Goal: Transaction & Acquisition: Download file/media

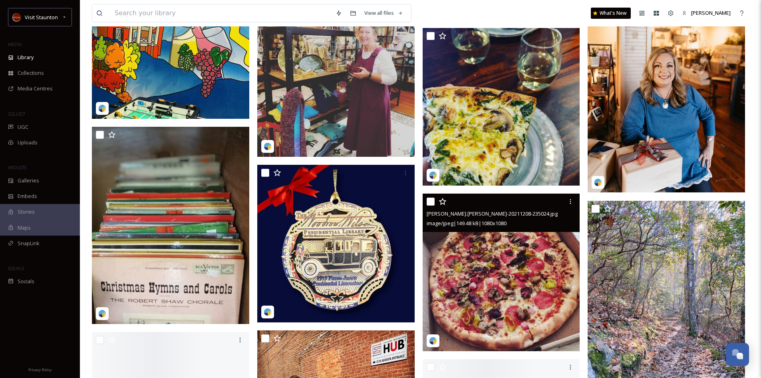
scroll to position [28435, 0]
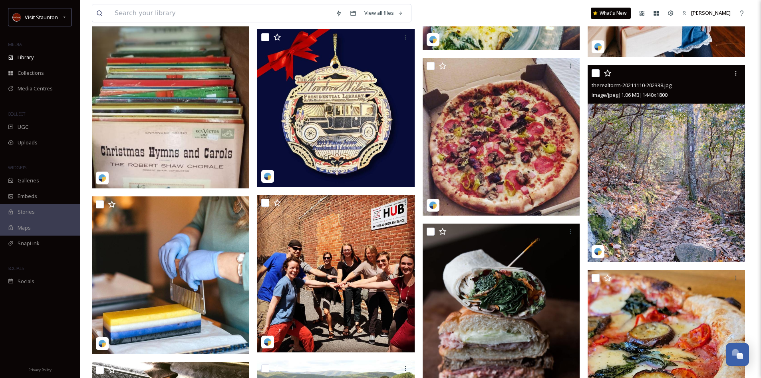
click at [671, 182] on img at bounding box center [666, 163] width 157 height 197
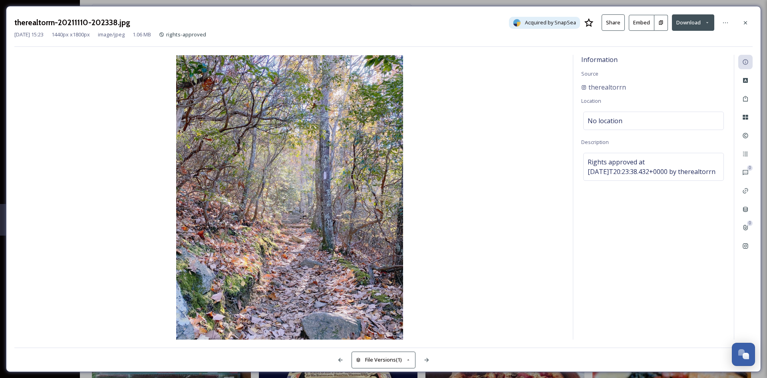
click at [744, 22] on icon at bounding box center [745, 23] width 6 height 6
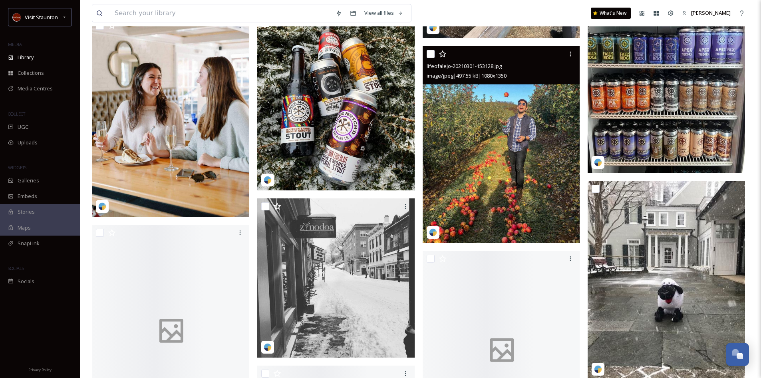
scroll to position [40341, 0]
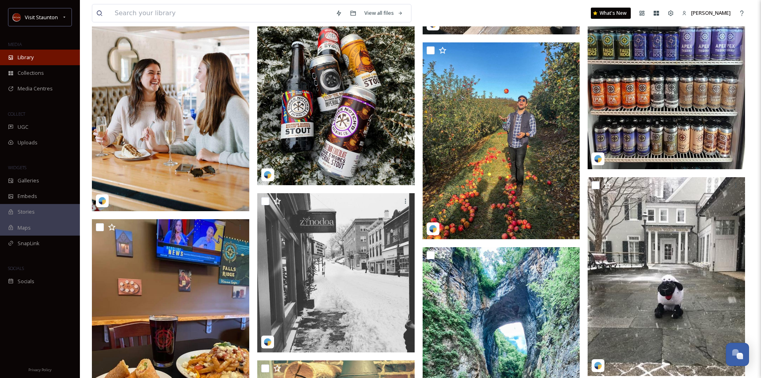
click at [30, 57] on span "Library" at bounding box center [26, 58] width 16 height 8
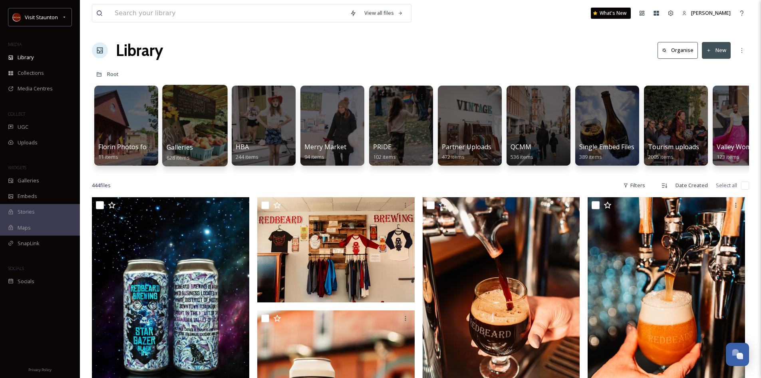
click at [206, 142] on div at bounding box center [194, 126] width 65 height 82
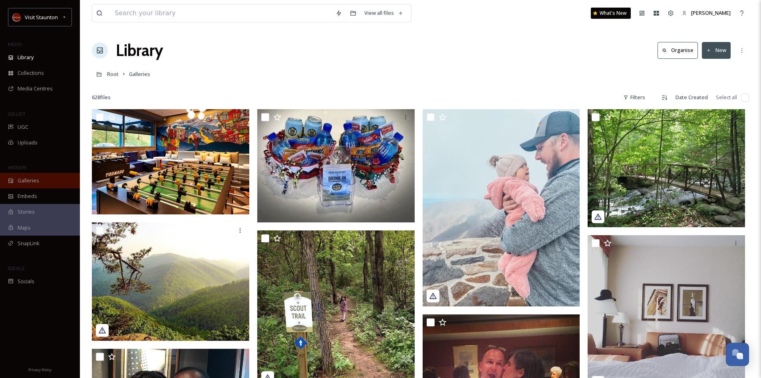
click at [17, 178] on div "Galleries" at bounding box center [40, 181] width 80 height 16
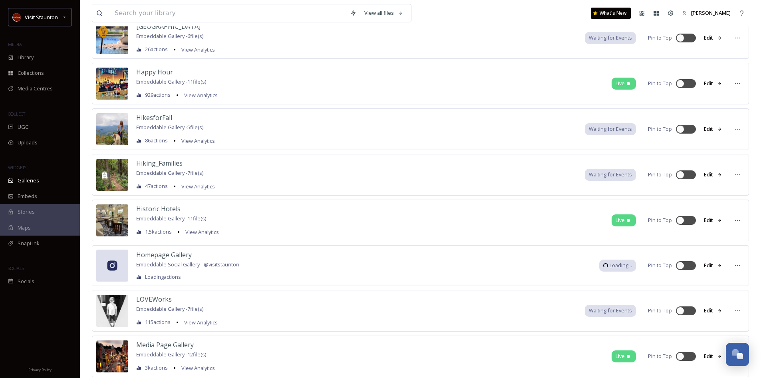
scroll to position [1438, 0]
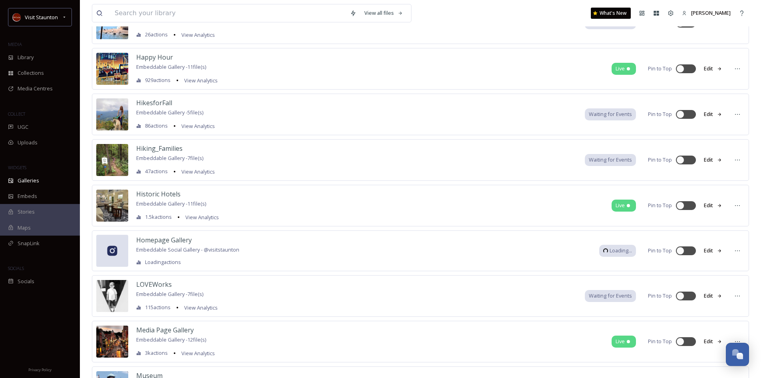
click at [160, 110] on span "Embeddable Gallery - 5 file(s)" at bounding box center [169, 112] width 67 height 7
click at [159, 104] on span "HikesforFall" at bounding box center [154, 102] width 36 height 9
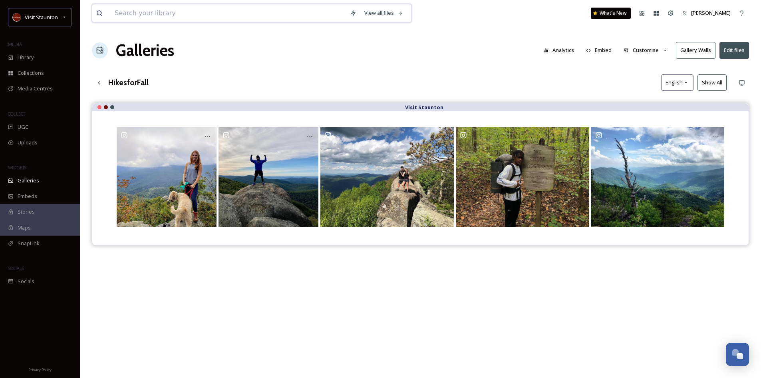
click at [135, 12] on input at bounding box center [228, 13] width 235 height 18
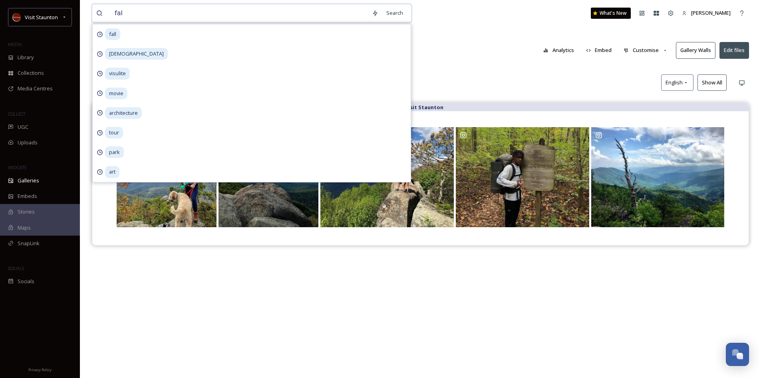
type input "fall"
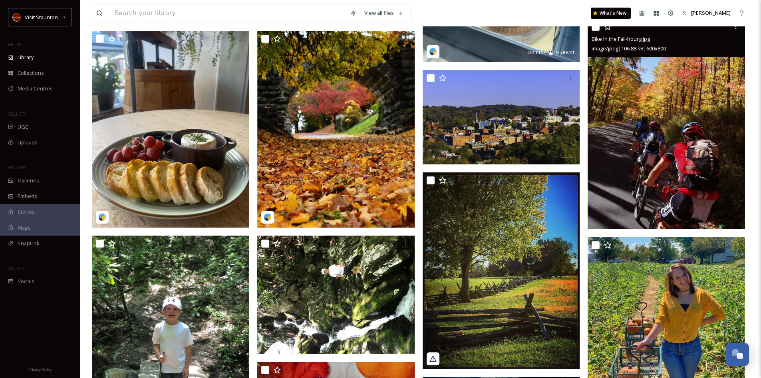
scroll to position [240, 0]
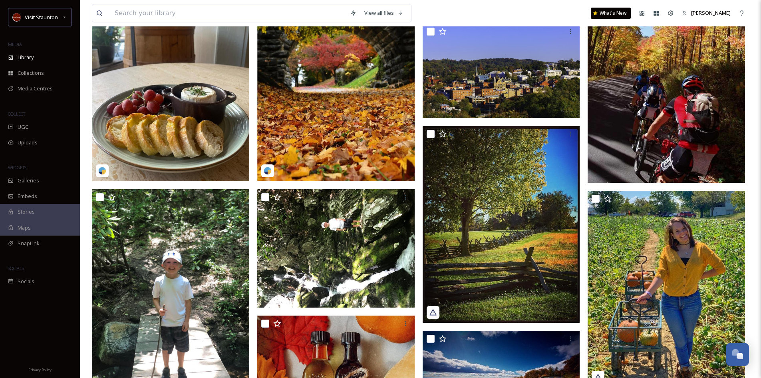
click at [311, 139] on img at bounding box center [335, 82] width 157 height 197
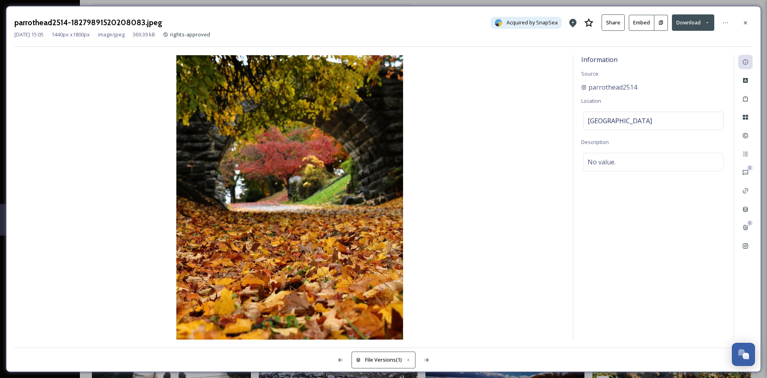
click at [700, 19] on button "Download" at bounding box center [693, 22] width 42 height 16
click at [650, 39] on span "Download Original (1440 x 1800)" at bounding box center [672, 41] width 76 height 8
click at [748, 22] on icon at bounding box center [745, 23] width 6 height 6
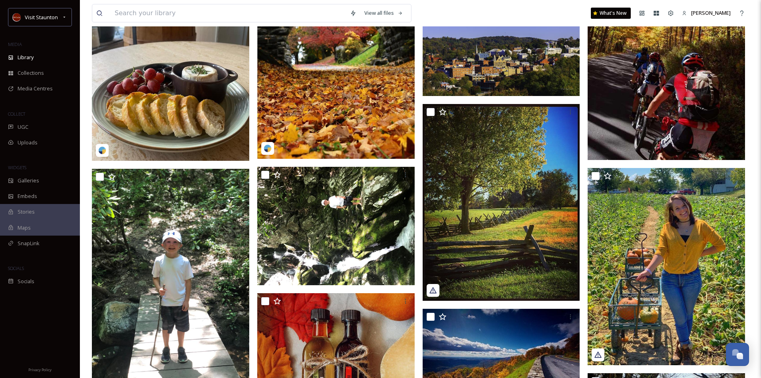
scroll to position [155, 0]
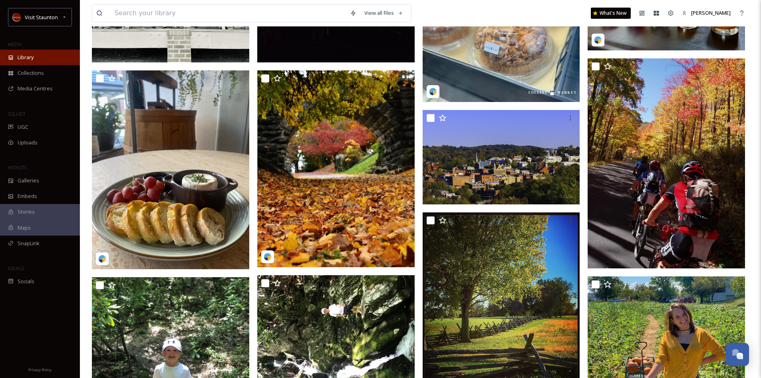
click at [22, 56] on span "Library" at bounding box center [26, 58] width 16 height 8
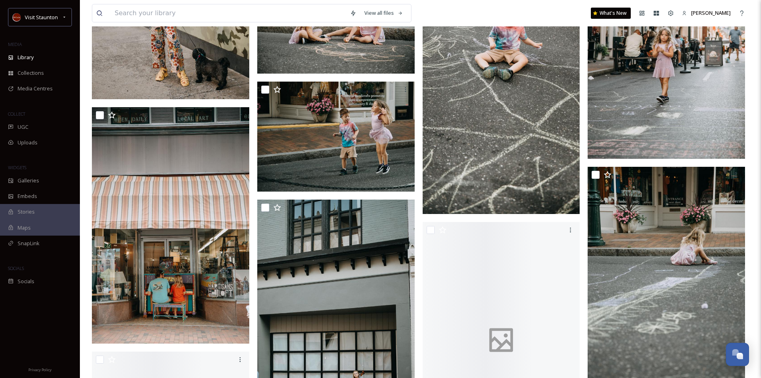
scroll to position [2717, 0]
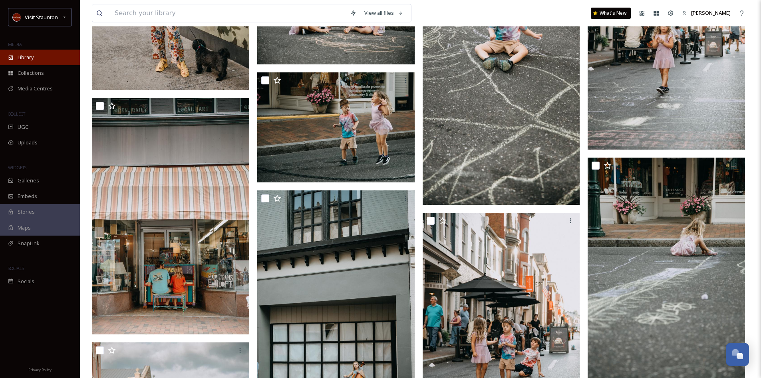
click at [33, 59] on span "Library" at bounding box center [26, 58] width 16 height 8
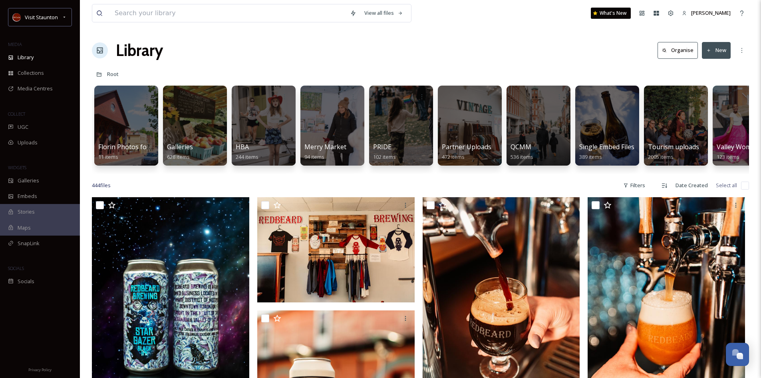
scroll to position [0, 167]
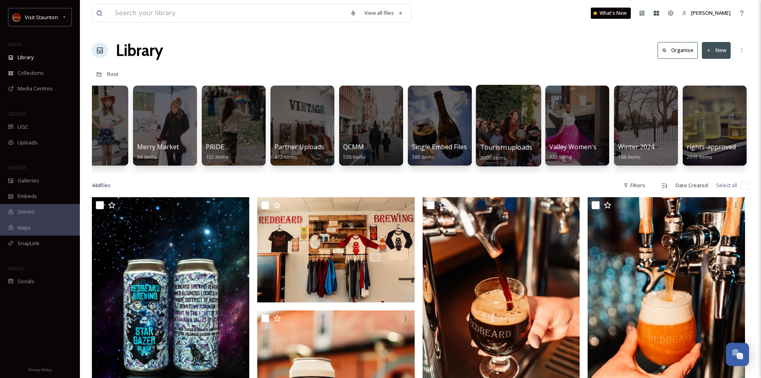
click at [510, 130] on div at bounding box center [508, 126] width 65 height 82
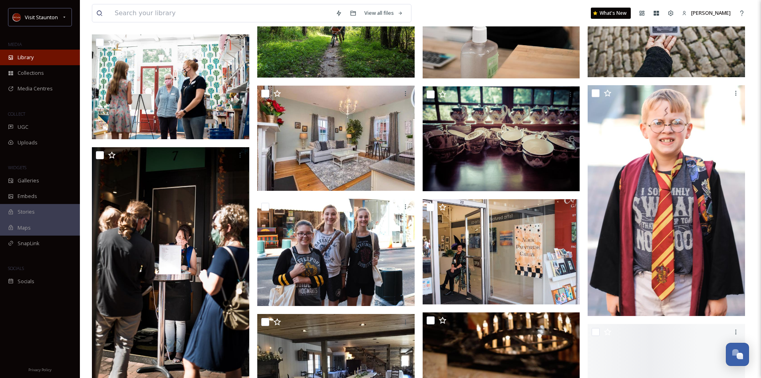
scroll to position [3436, 0]
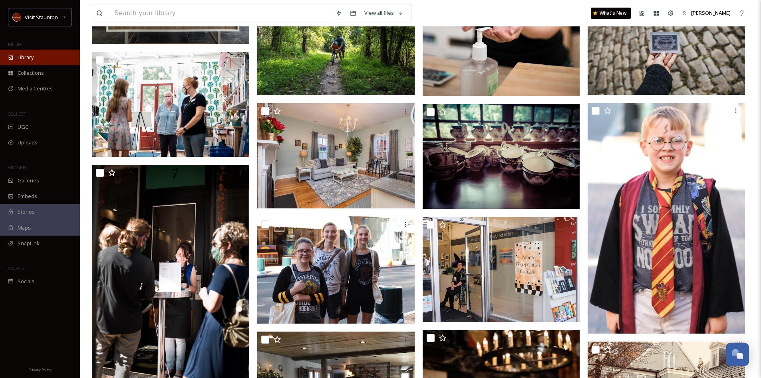
click at [23, 56] on span "Library" at bounding box center [26, 58] width 16 height 8
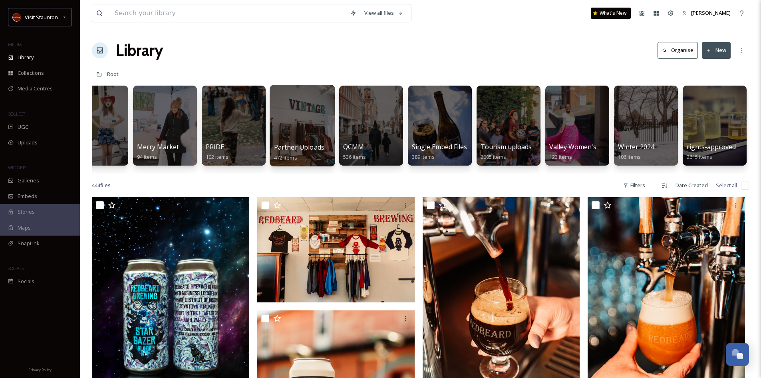
click at [286, 151] on span "Partner Uploads" at bounding box center [299, 147] width 50 height 9
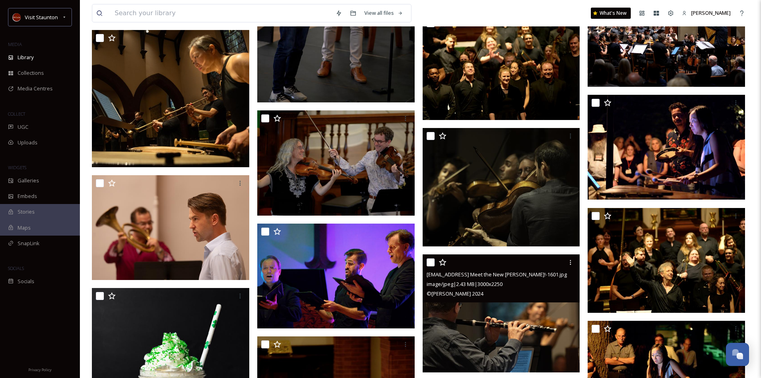
scroll to position [5474, 0]
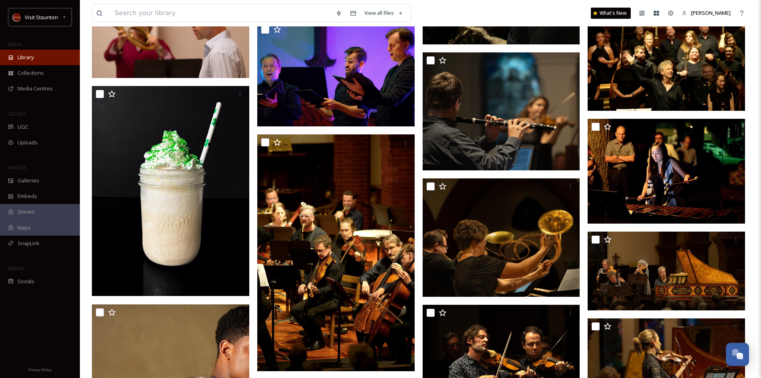
click at [28, 59] on span "Library" at bounding box center [26, 58] width 16 height 8
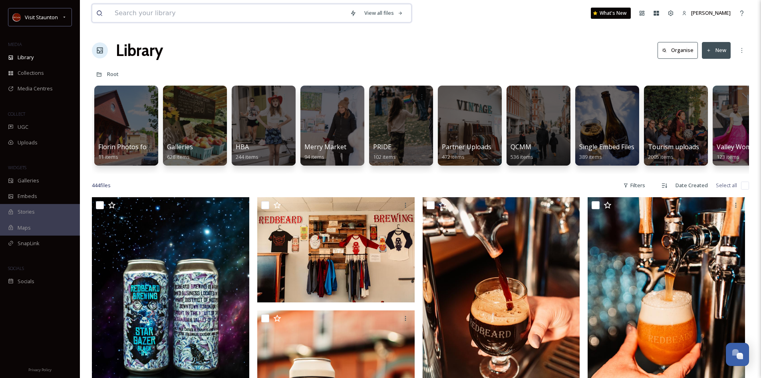
click at [141, 15] on input at bounding box center [228, 13] width 235 height 18
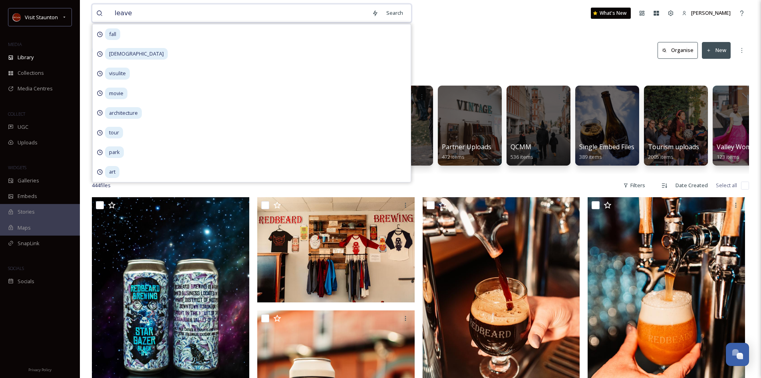
type input "leaves"
